Goal: Browse casually

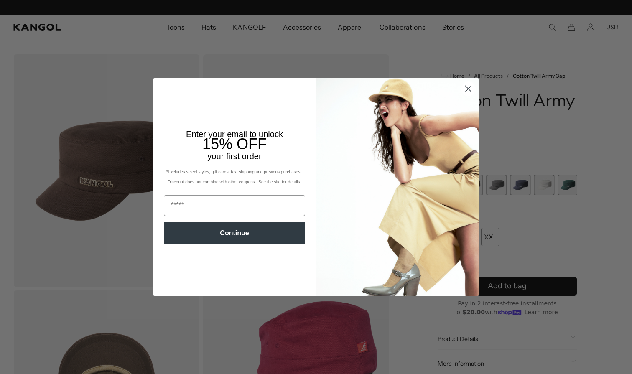
scroll to position [0, 172]
